Goal: Entertainment & Leisure: Consume media (video, audio)

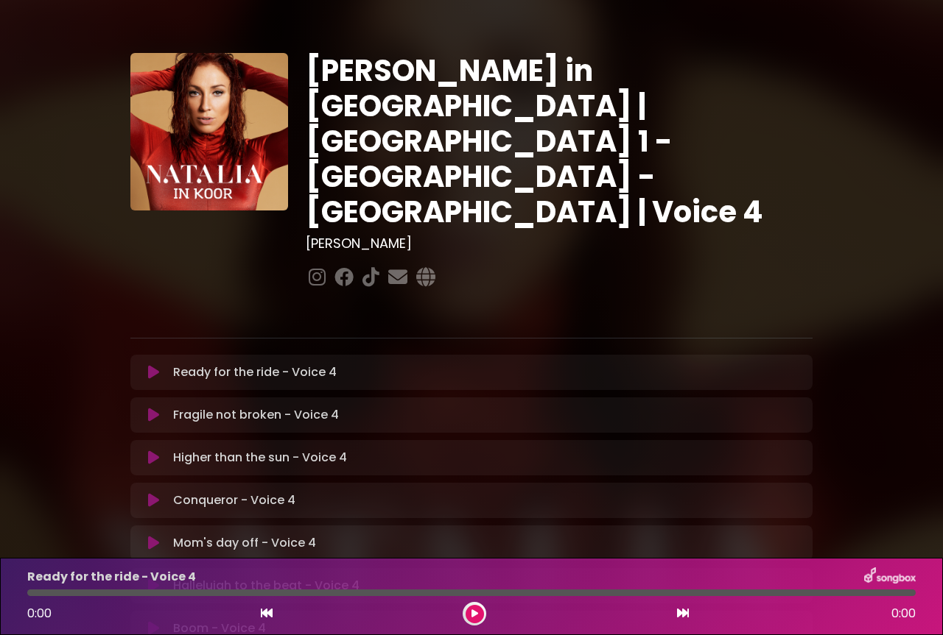
click at [150, 579] on icon at bounding box center [153, 586] width 11 height 15
click at [151, 579] on icon at bounding box center [153, 586] width 11 height 15
click at [270, 613] on icon at bounding box center [267, 614] width 12 height 12
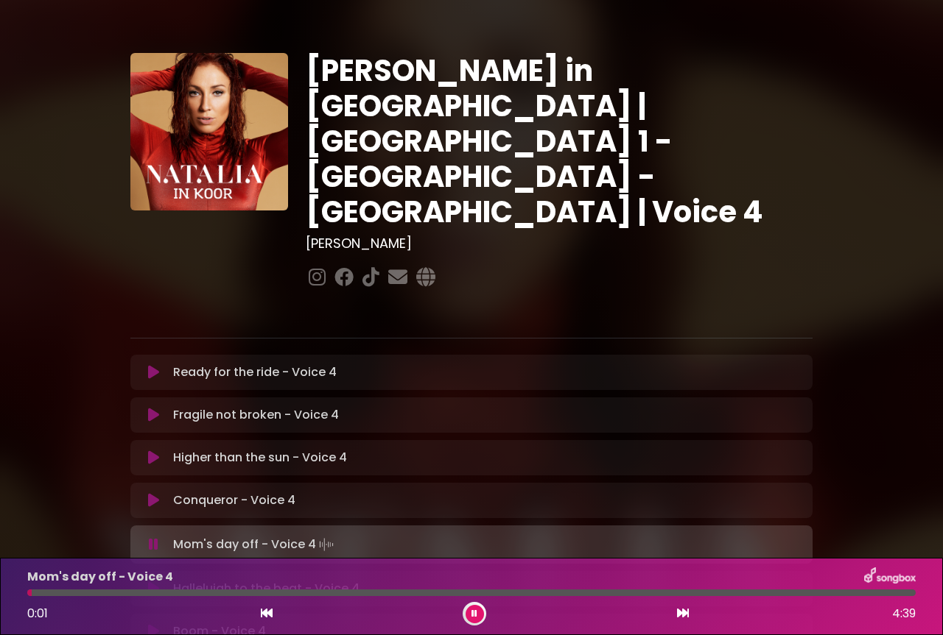
click at [151, 582] on icon at bounding box center [153, 589] width 11 height 15
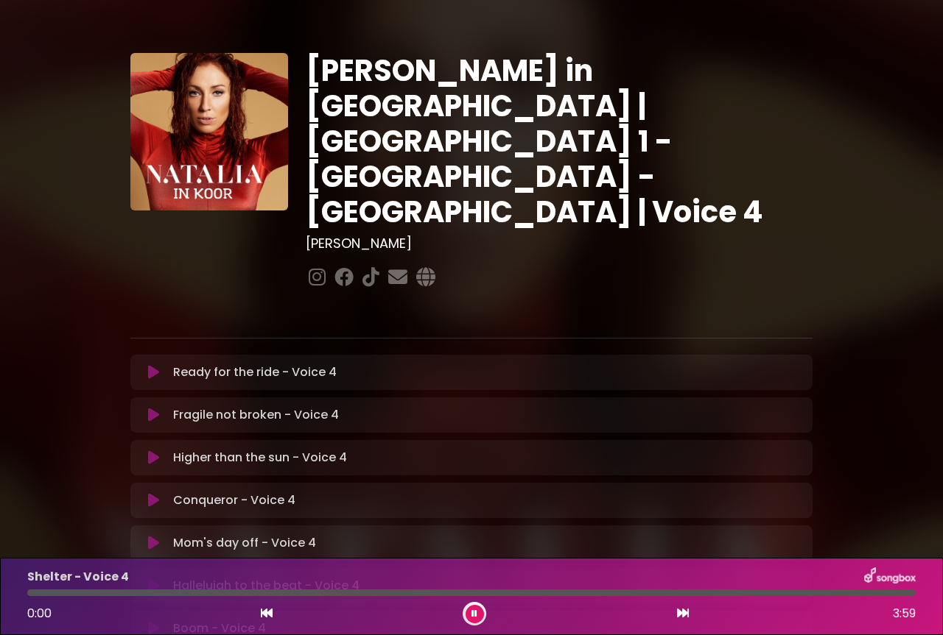
click at [152, 621] on icon at bounding box center [153, 628] width 11 height 15
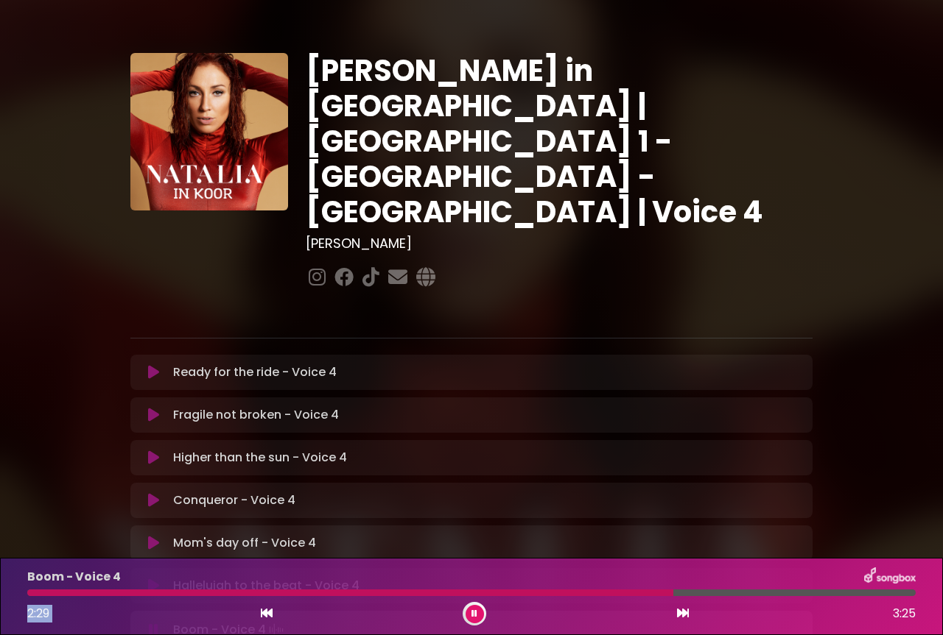
drag, startPoint x: 669, startPoint y: 589, endPoint x: 611, endPoint y: 602, distance: 59.7
click at [611, 602] on div "Boom - Voice 4 2:29 3:25" at bounding box center [471, 597] width 906 height 58
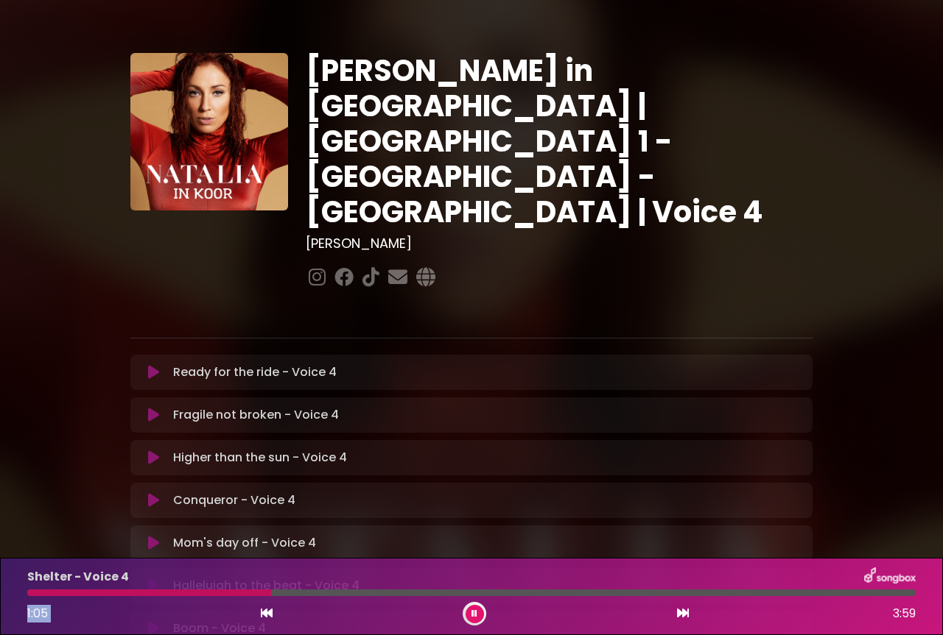
click at [271, 617] on icon at bounding box center [267, 614] width 12 height 12
drag, startPoint x: 682, startPoint y: 614, endPoint x: 672, endPoint y: 608, distance: 11.9
click at [683, 614] on icon at bounding box center [683, 614] width 12 height 12
click at [683, 613] on icon at bounding box center [683, 614] width 12 height 12
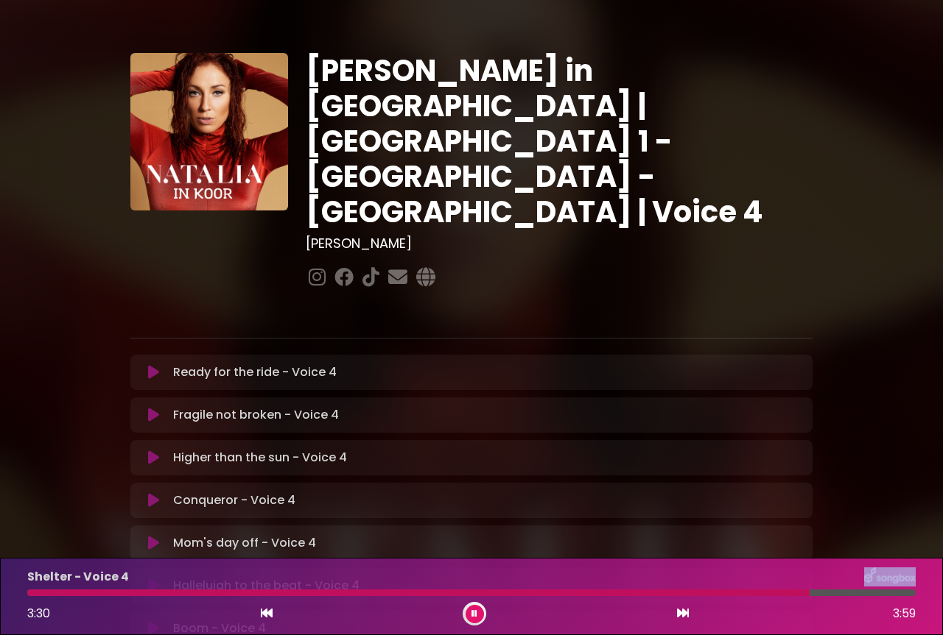
drag, startPoint x: 809, startPoint y: 587, endPoint x: 759, endPoint y: 597, distance: 51.1
click at [759, 597] on div "Shelter - Voice 4 3:30 3:59" at bounding box center [471, 597] width 906 height 58
click at [266, 616] on icon at bounding box center [267, 614] width 12 height 12
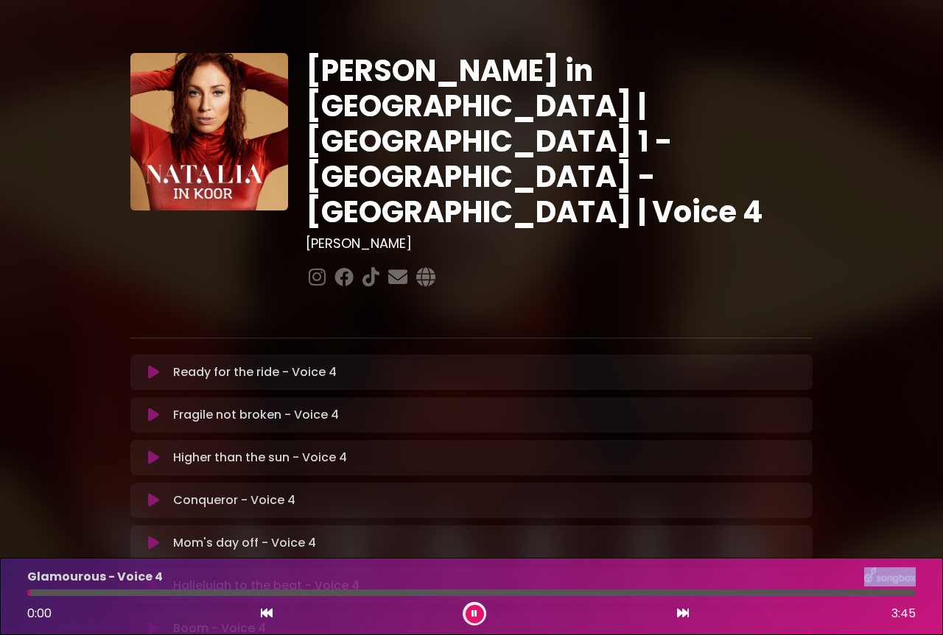
click at [266, 616] on icon at bounding box center [267, 614] width 12 height 12
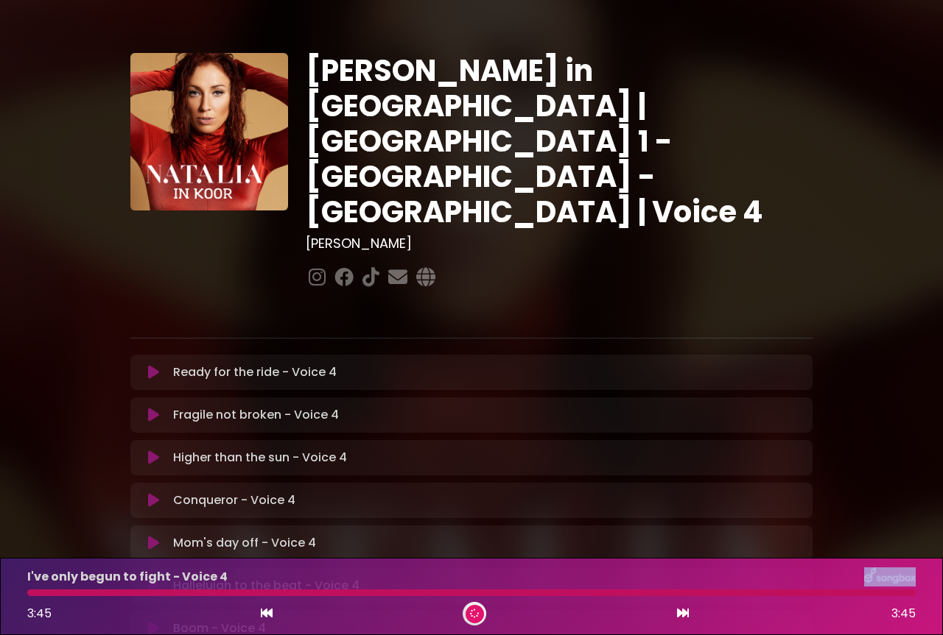
click at [266, 616] on icon at bounding box center [267, 614] width 12 height 12
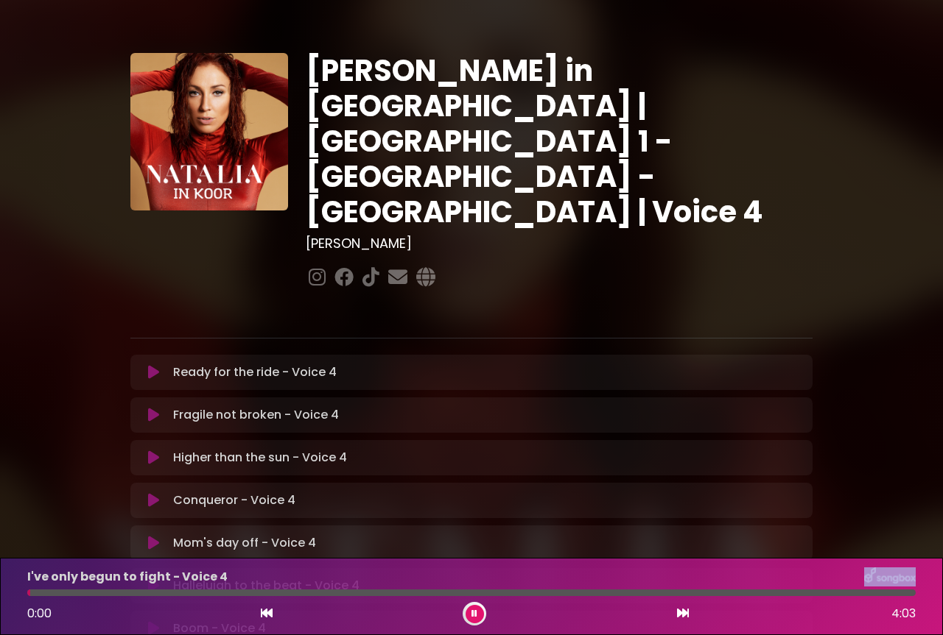
click at [266, 616] on icon at bounding box center [267, 614] width 12 height 12
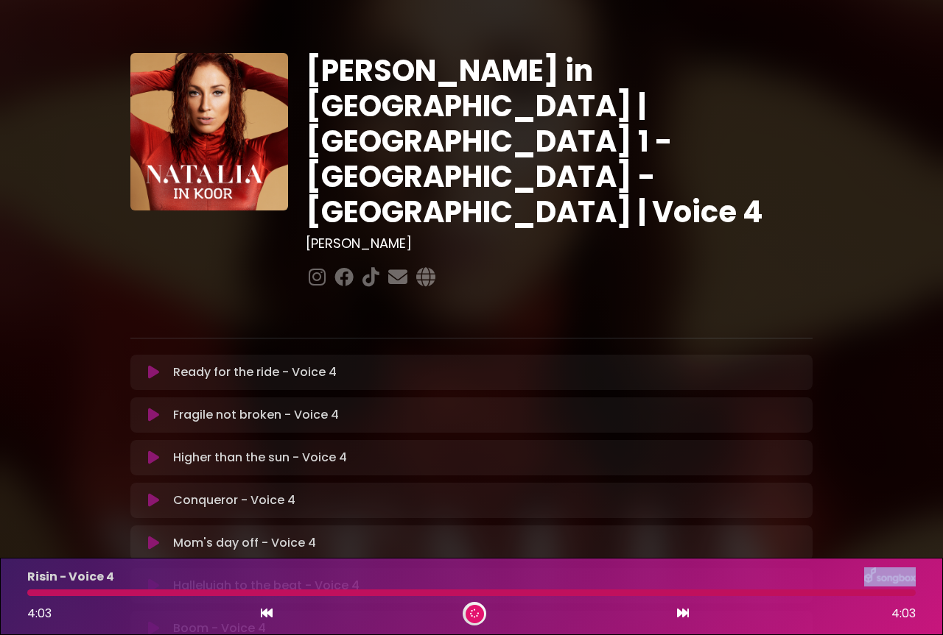
click at [261, 616] on icon at bounding box center [267, 614] width 12 height 12
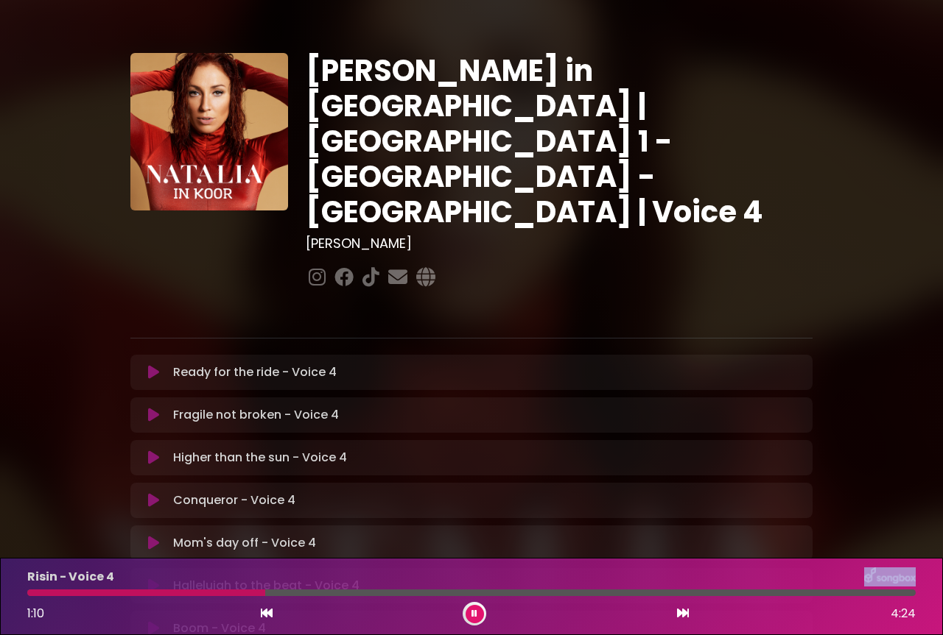
click at [261, 616] on icon at bounding box center [267, 614] width 12 height 12
click at [678, 615] on icon at bounding box center [683, 614] width 12 height 12
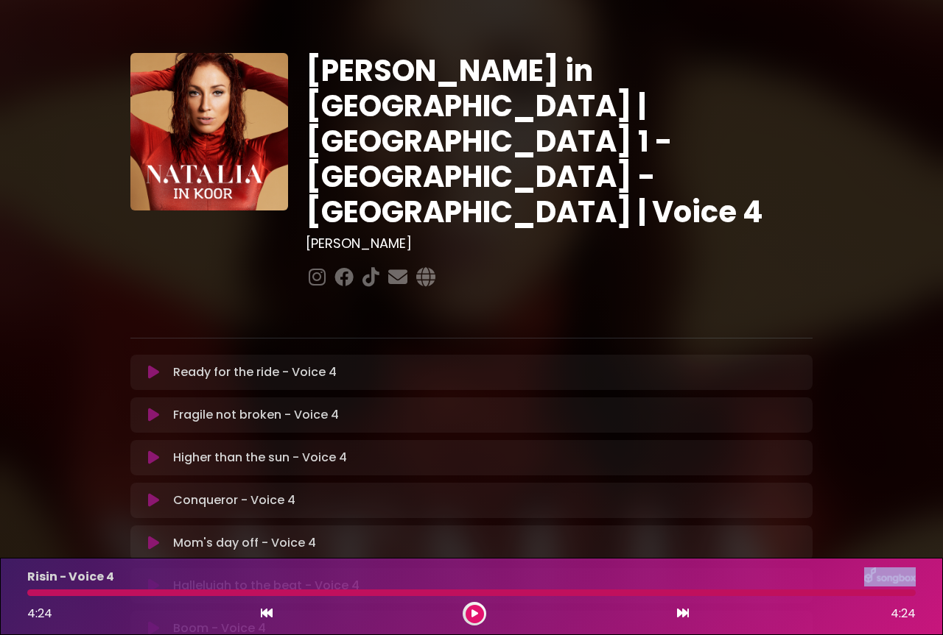
click at [263, 616] on icon at bounding box center [267, 614] width 12 height 12
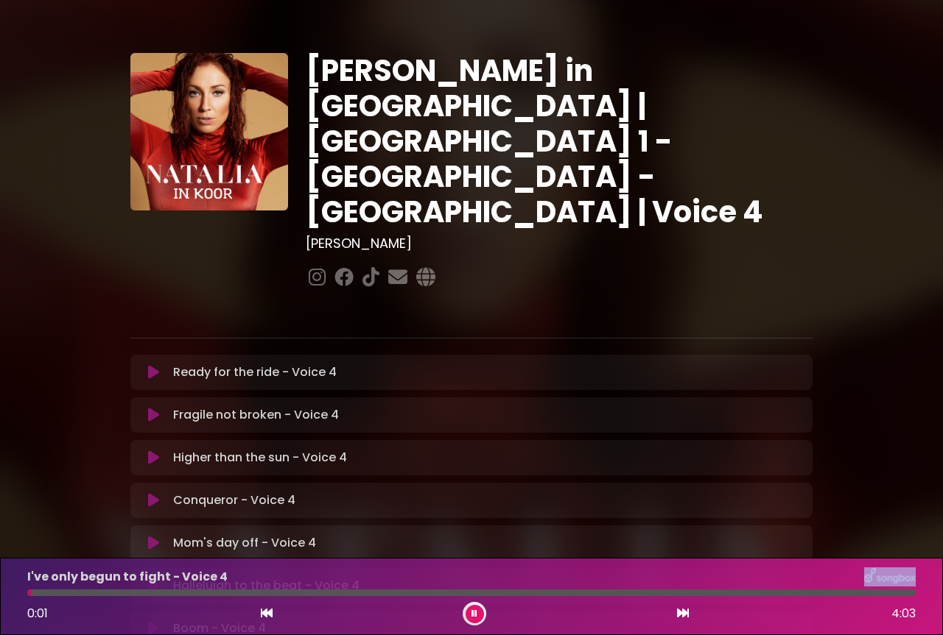
click at [684, 614] on icon at bounding box center [683, 614] width 12 height 12
